Goal: Task Accomplishment & Management: Use online tool/utility

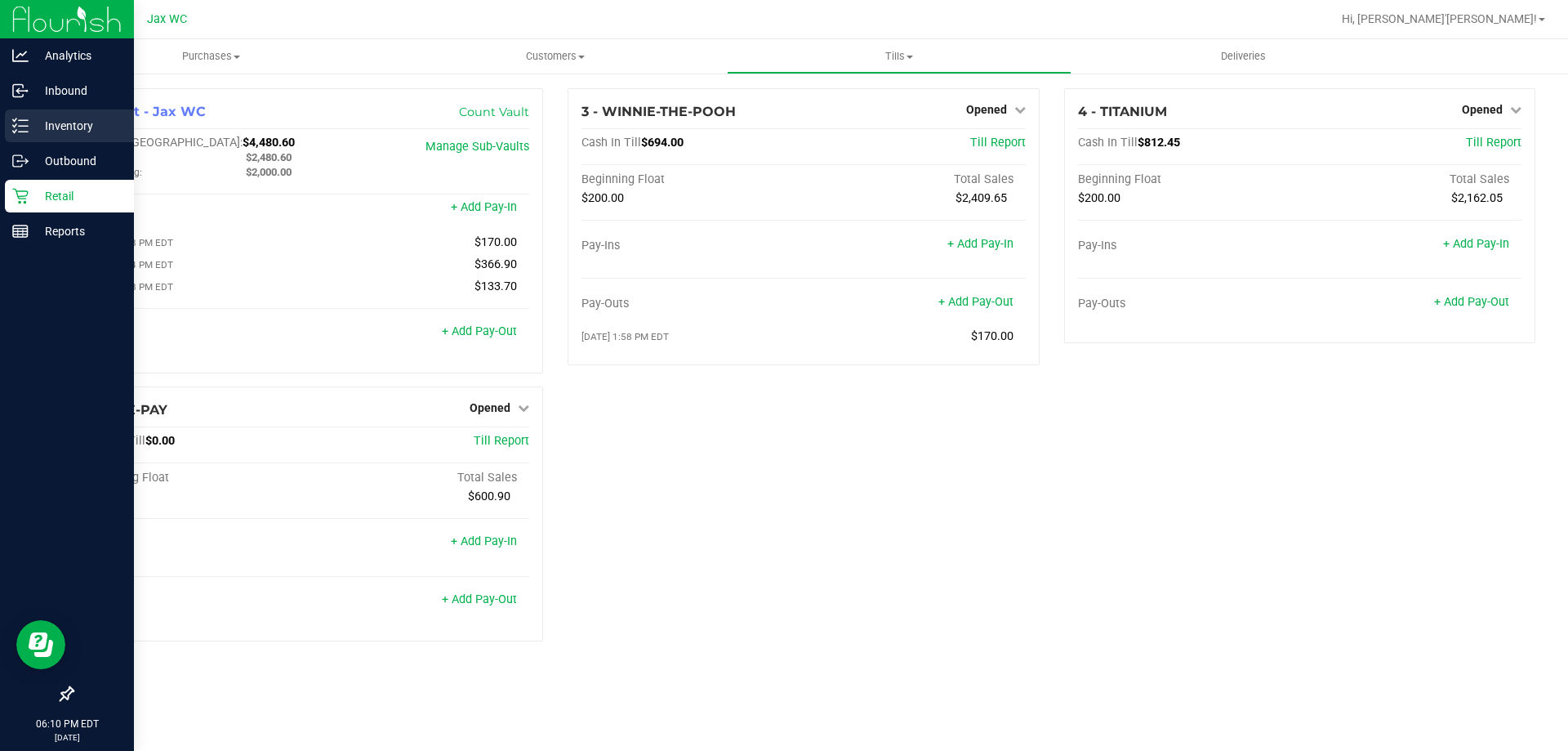
click at [29, 121] on p "Inventory" at bounding box center [77, 126] width 98 height 19
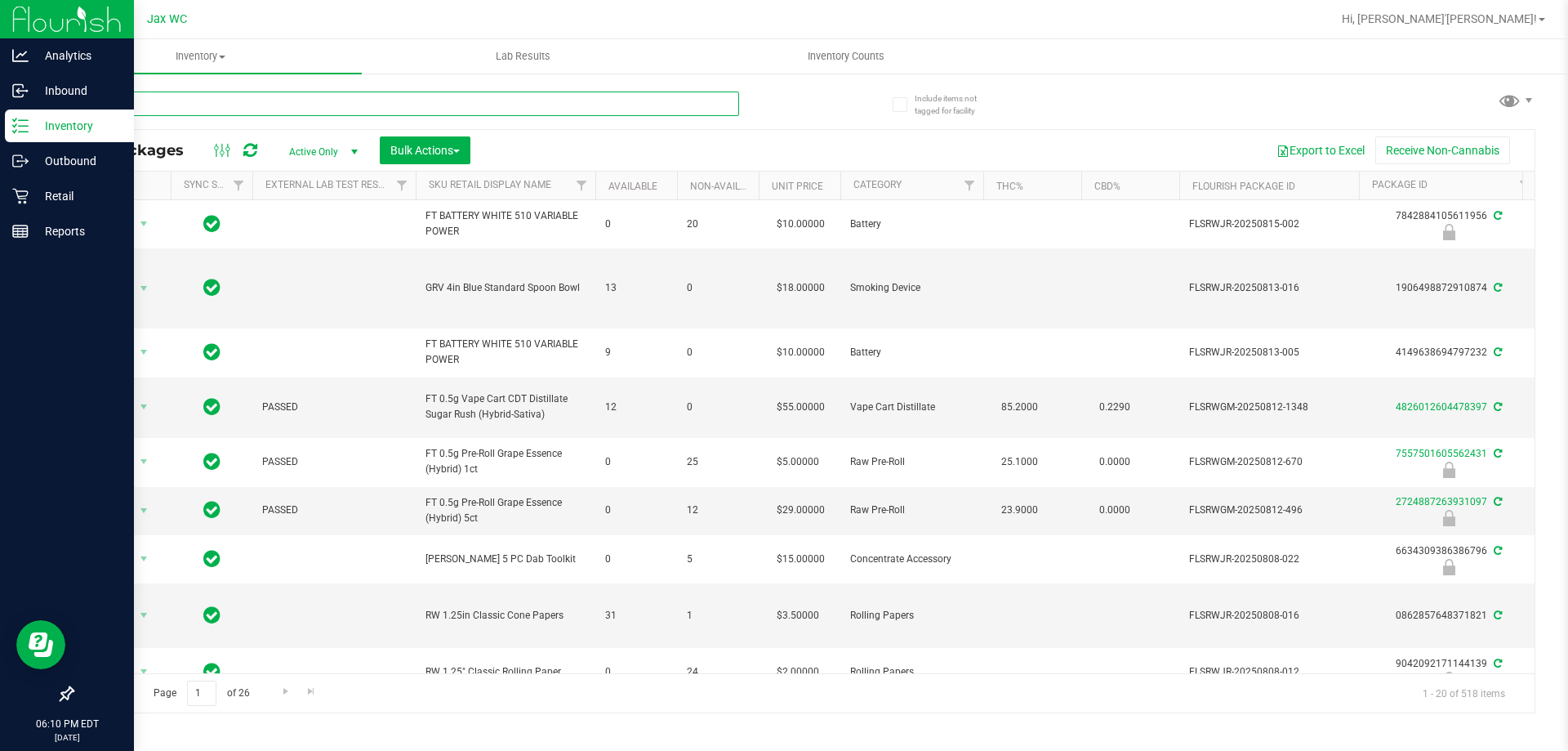
click at [233, 107] on input "text" at bounding box center [406, 104] width 667 height 25
type input "3469357362301431"
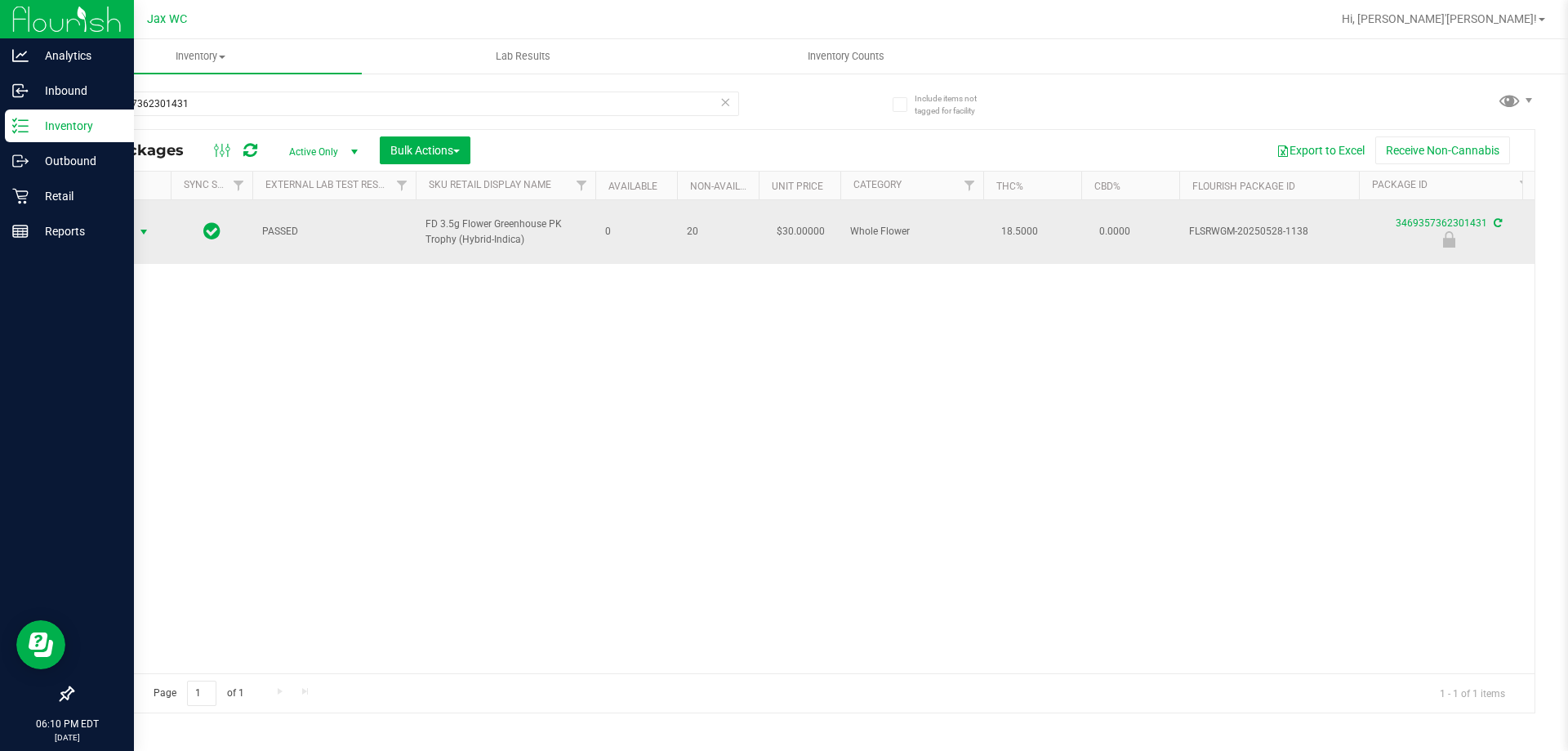
click at [125, 228] on span "Action" at bounding box center [111, 232] width 44 height 23
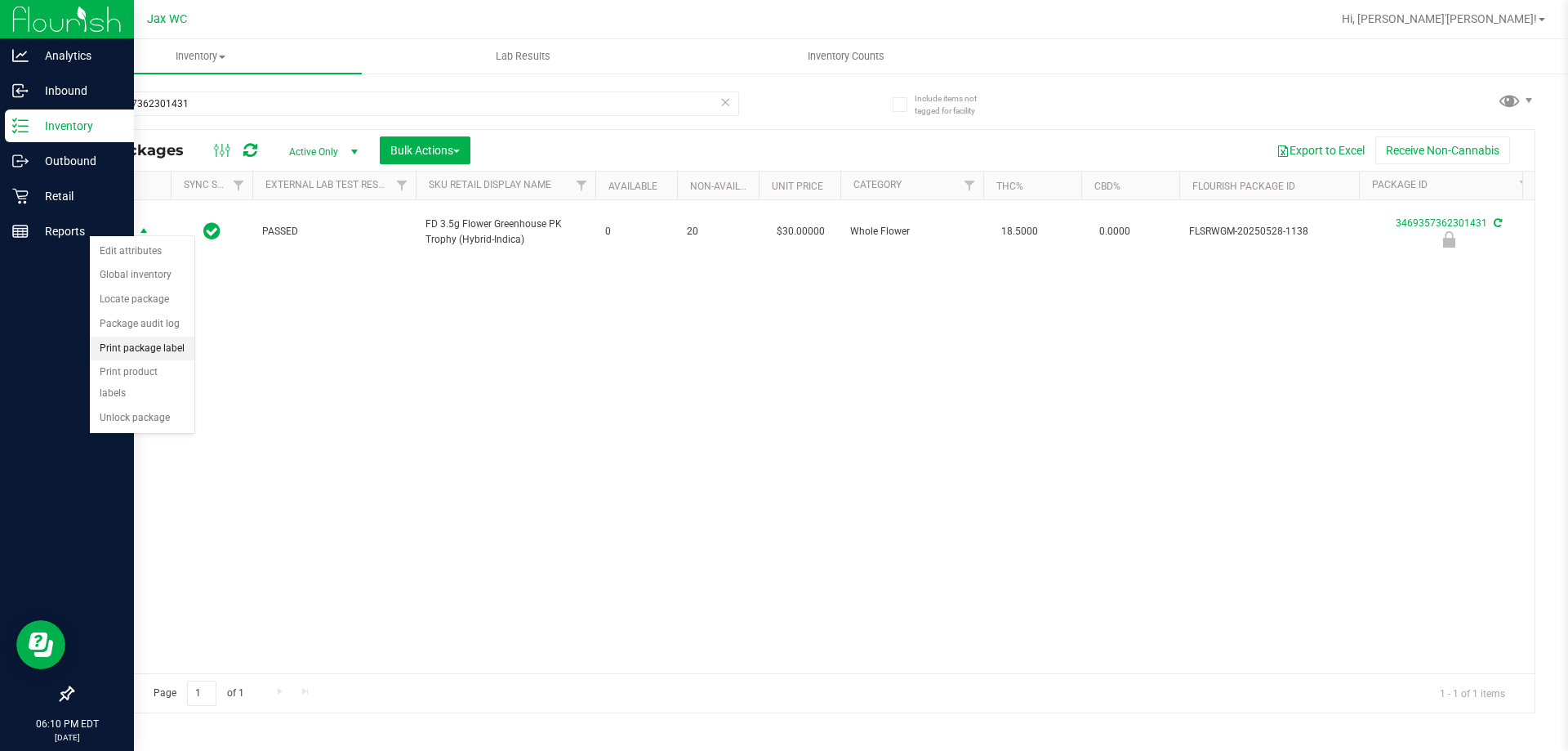
click at [158, 350] on li "Print package label" at bounding box center [142, 349] width 105 height 25
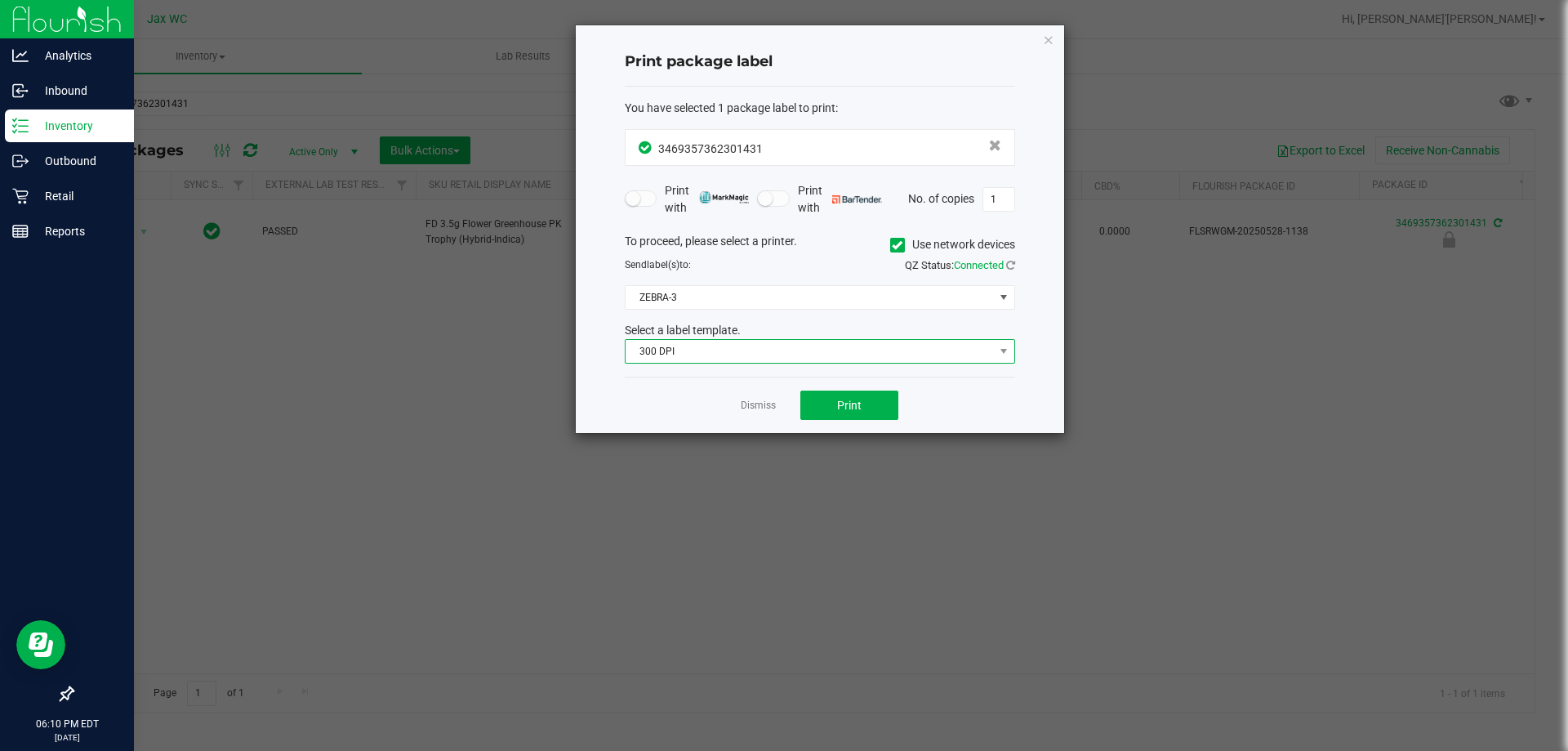
click at [798, 347] on span "300 DPI" at bounding box center [810, 351] width 368 height 23
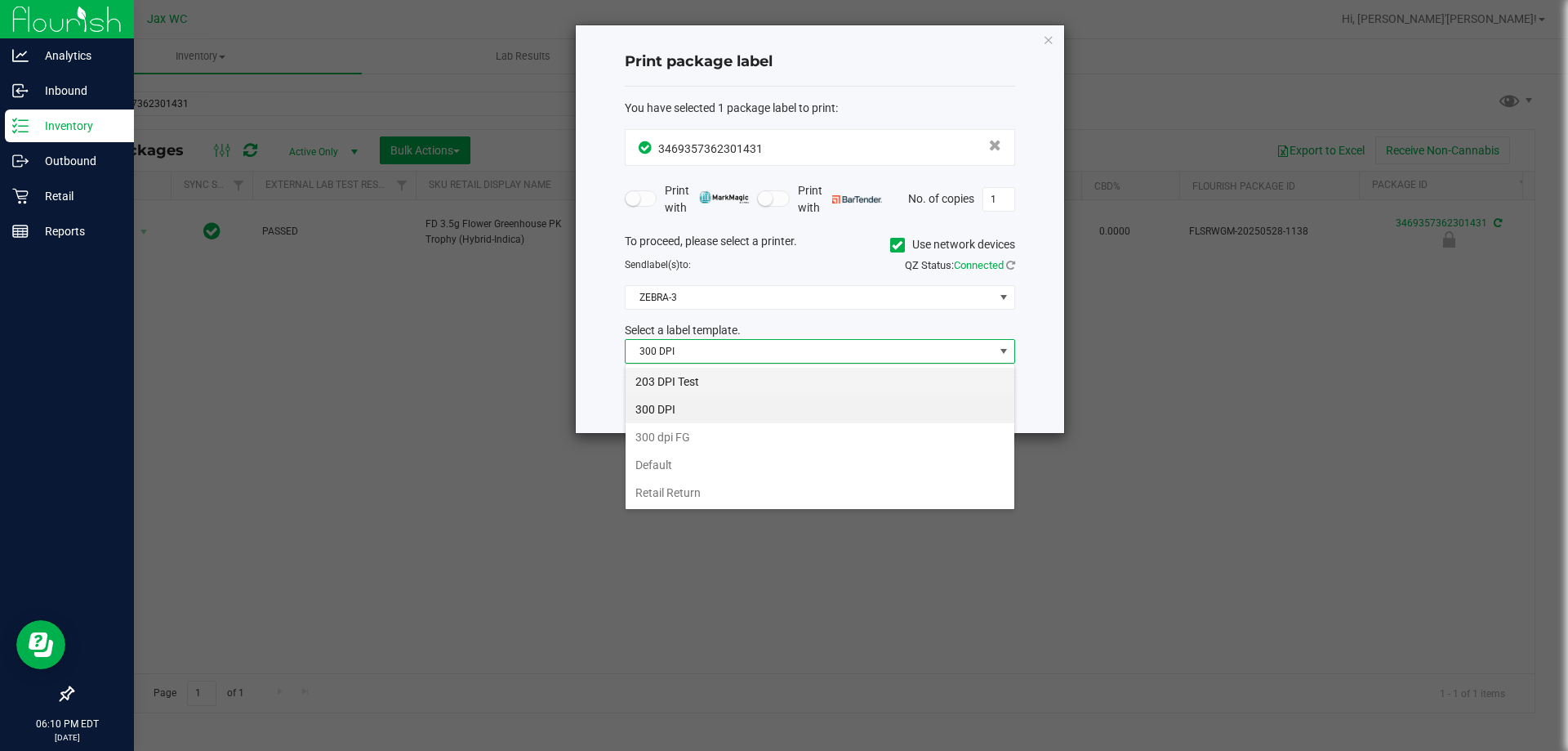
scroll to position [25, 391]
click at [719, 381] on li "203 DPI Test" at bounding box center [820, 382] width 389 height 28
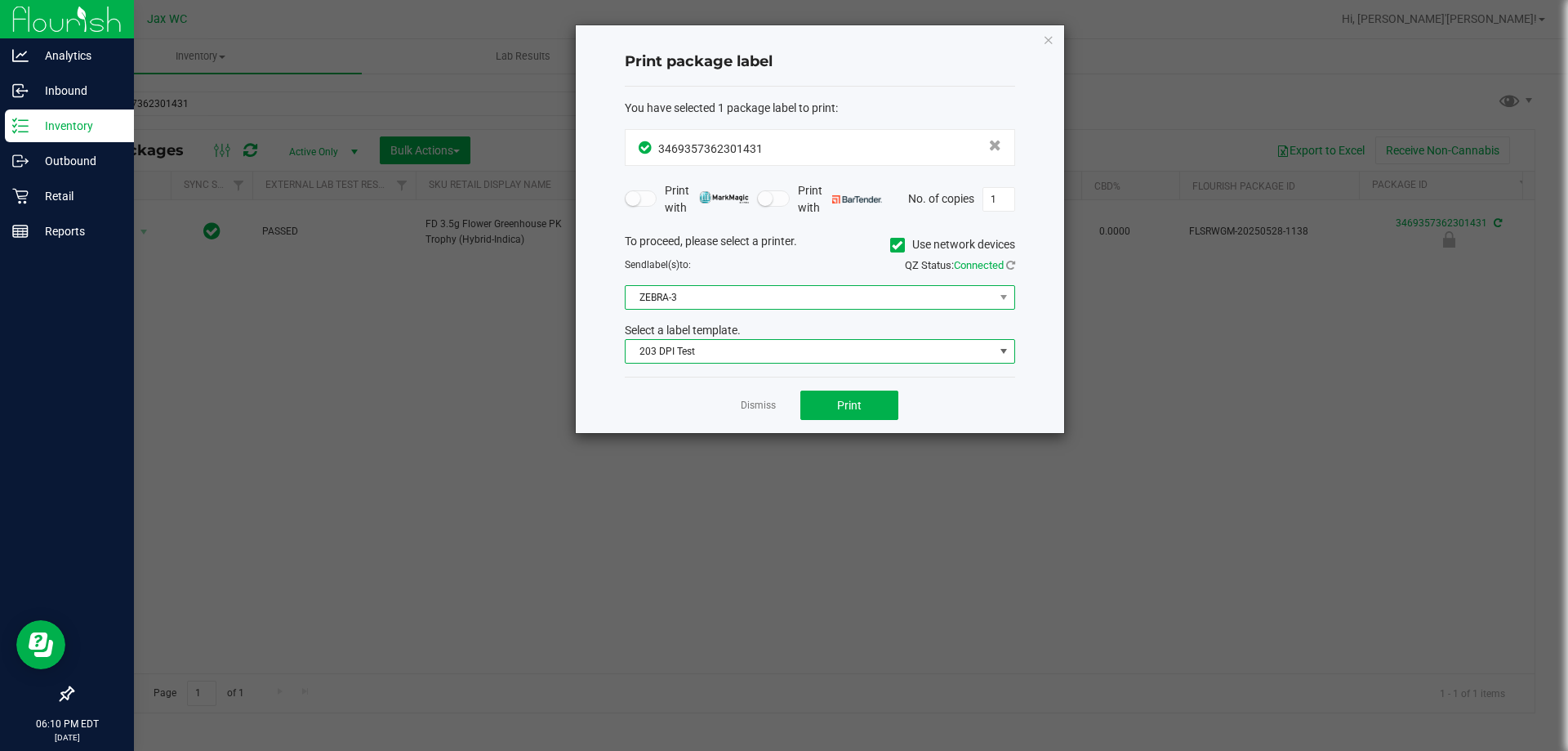
click at [703, 305] on span "ZEBRA-3" at bounding box center [810, 298] width 368 height 23
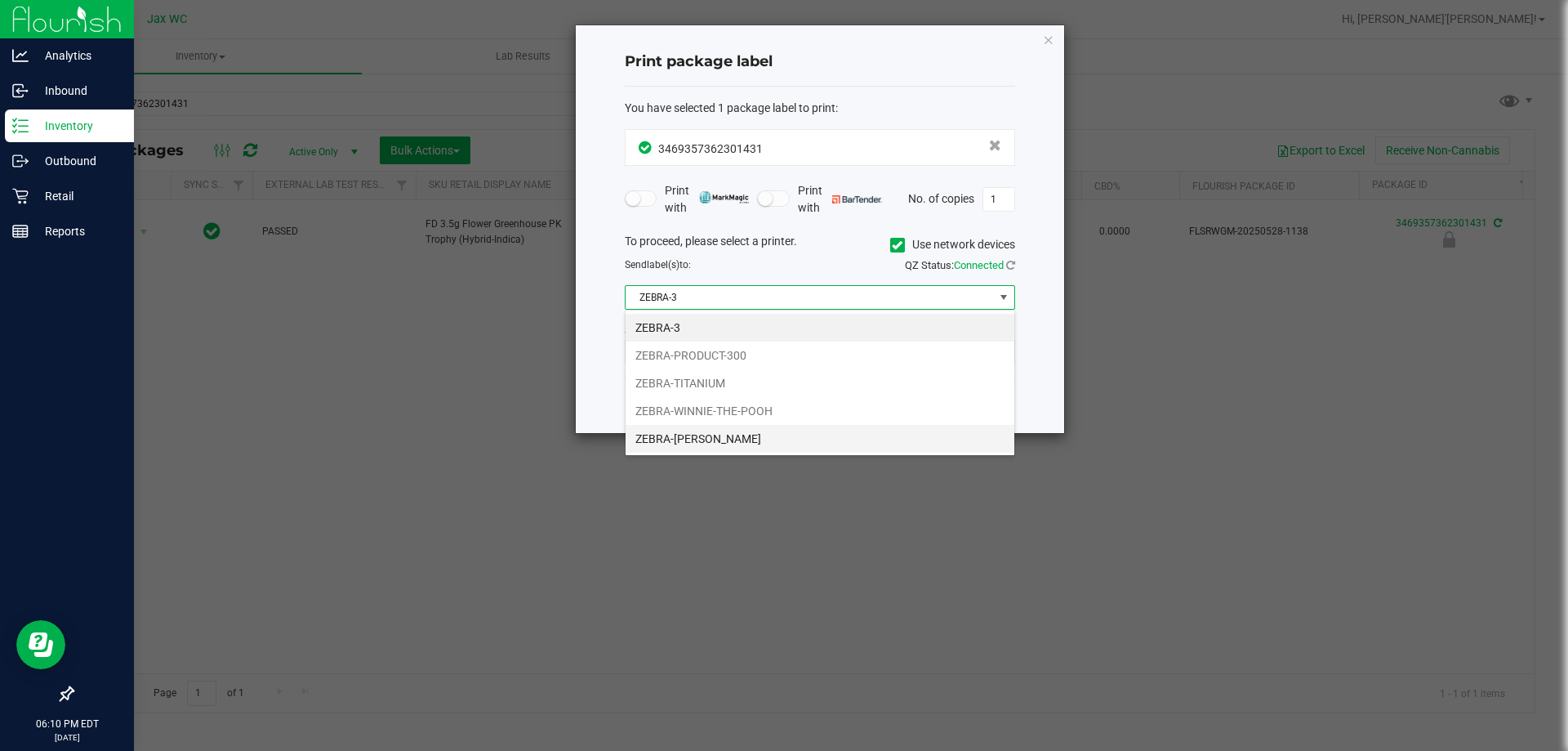
click at [753, 436] on li "ZEBRA-[PERSON_NAME]" at bounding box center [820, 439] width 389 height 28
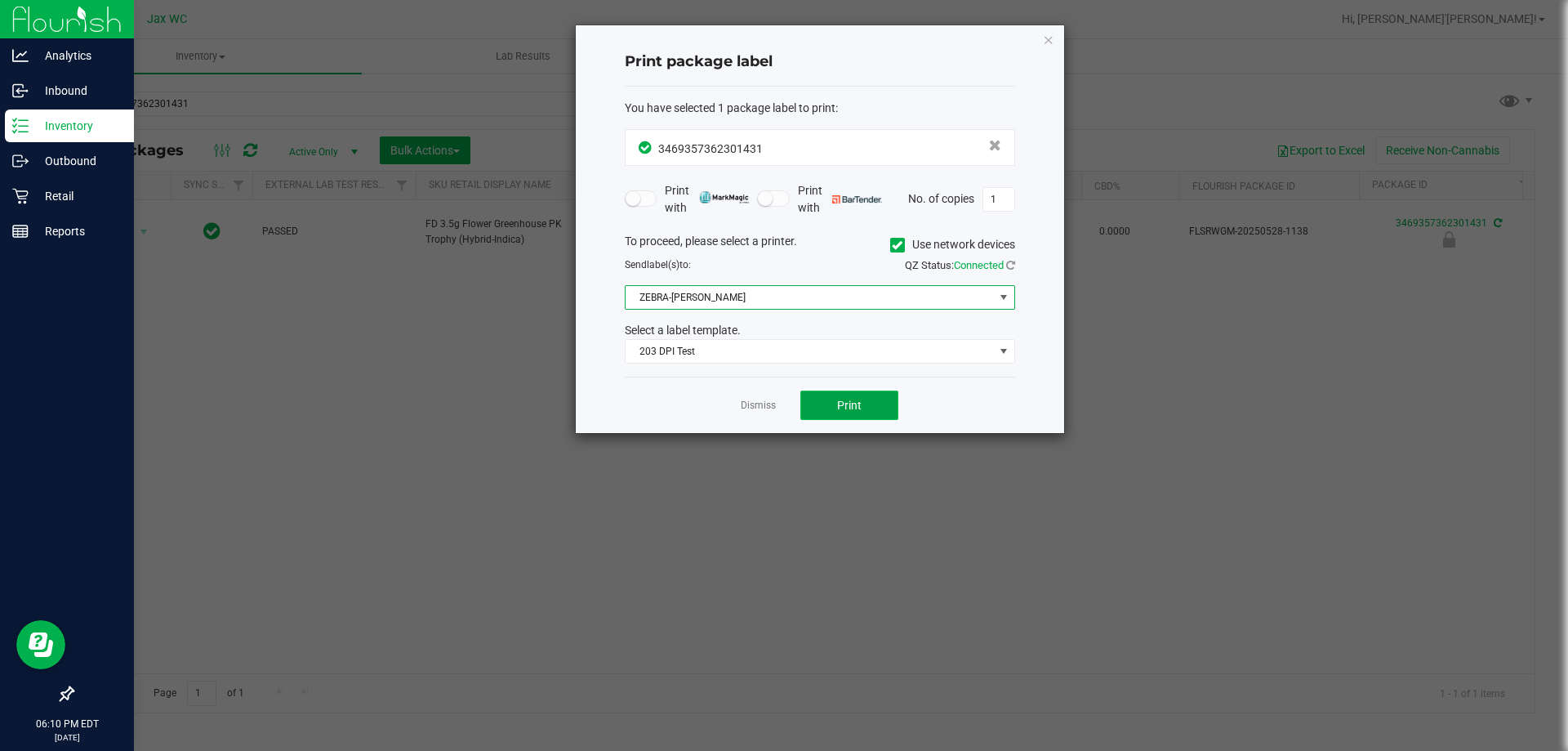
click at [824, 399] on button "Print" at bounding box center [848, 405] width 98 height 29
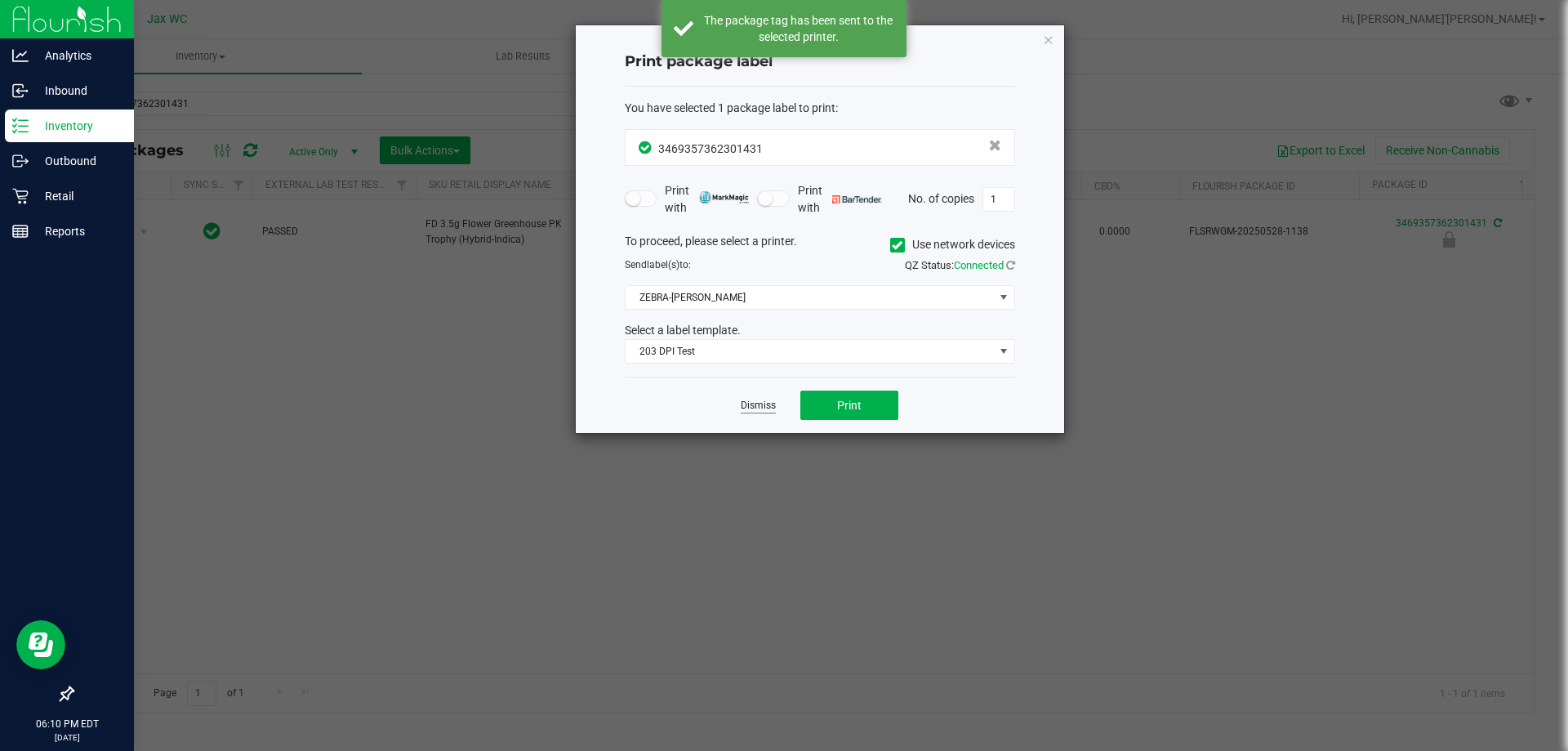
click at [759, 401] on link "Dismiss" at bounding box center [758, 406] width 35 height 14
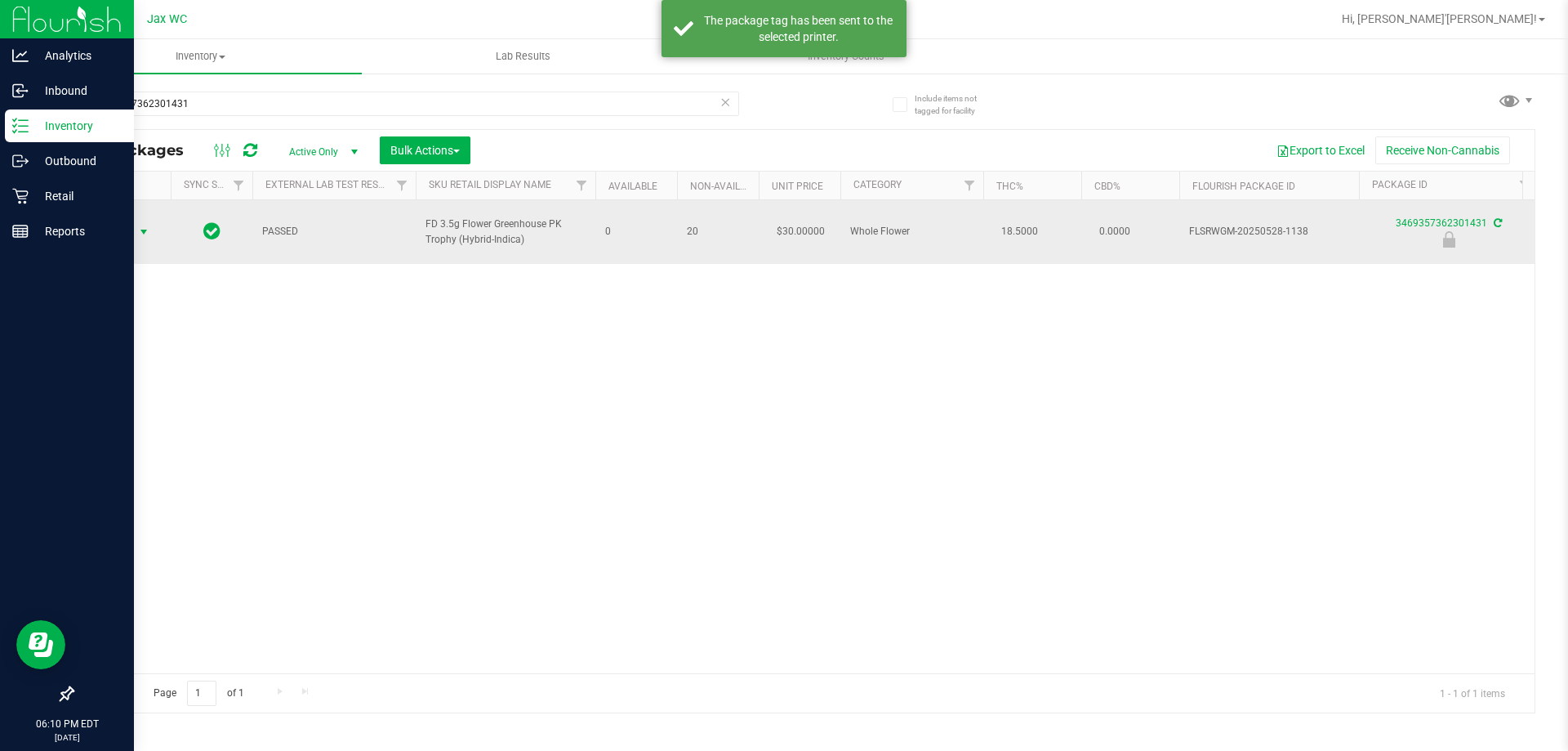
click at [135, 221] on span "select" at bounding box center [143, 232] width 20 height 23
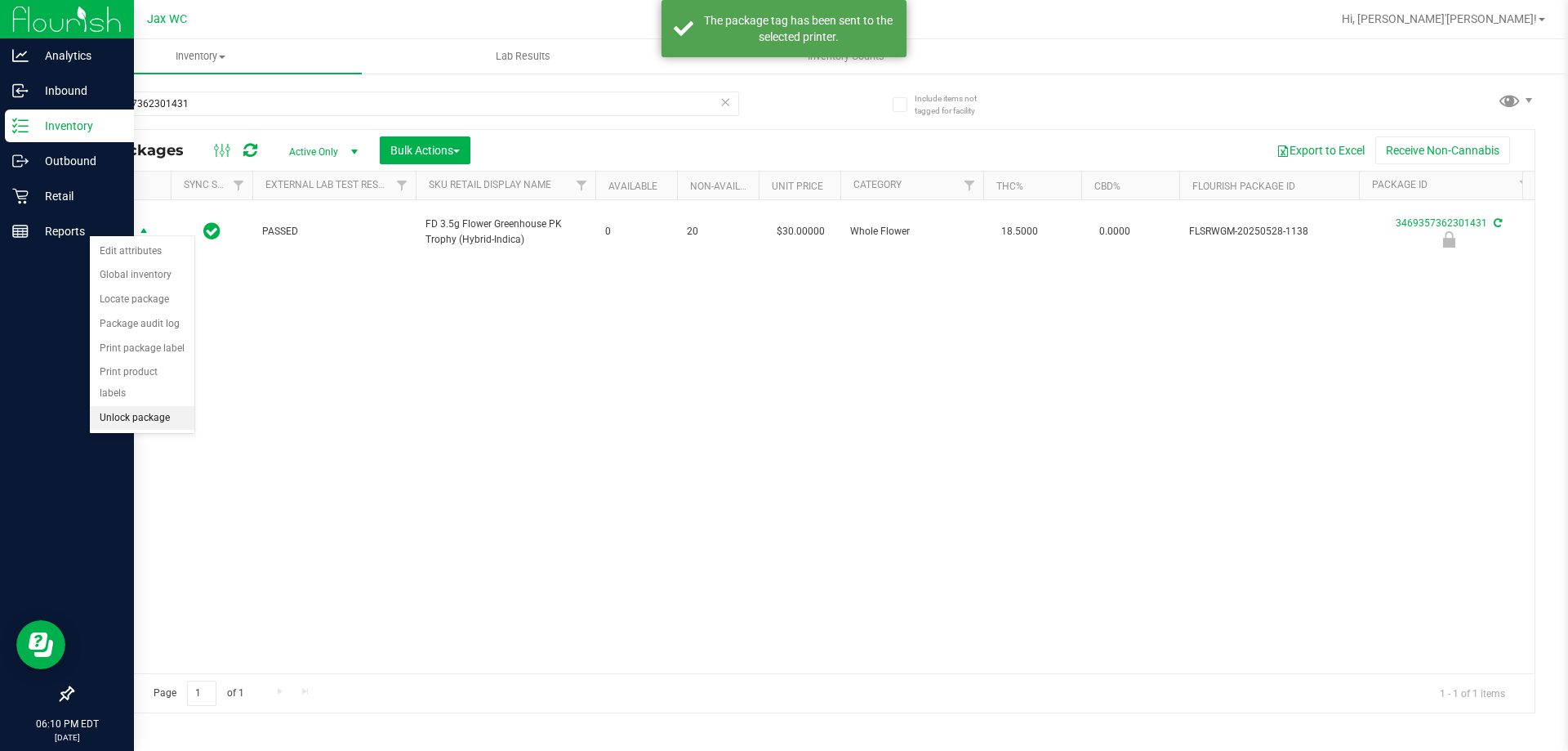
click at [180, 406] on li "Unlock package" at bounding box center [142, 418] width 105 height 25
